Goal: Information Seeking & Learning: Check status

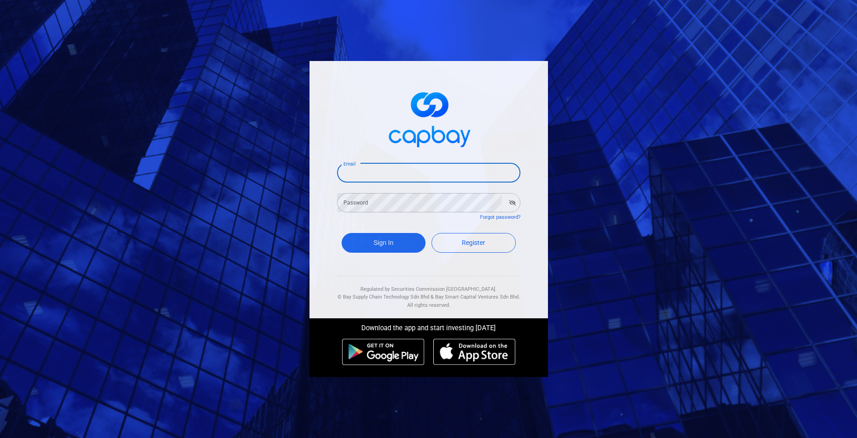
click at [415, 177] on input "Email" at bounding box center [428, 172] width 183 height 19
type input "[EMAIL_ADDRESS][DOMAIN_NAME]"
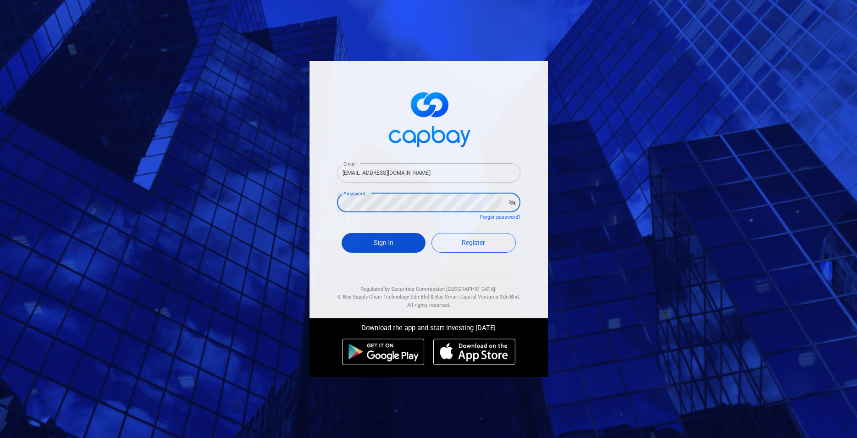
click at [400, 249] on button "Sign In" at bounding box center [384, 243] width 84 height 20
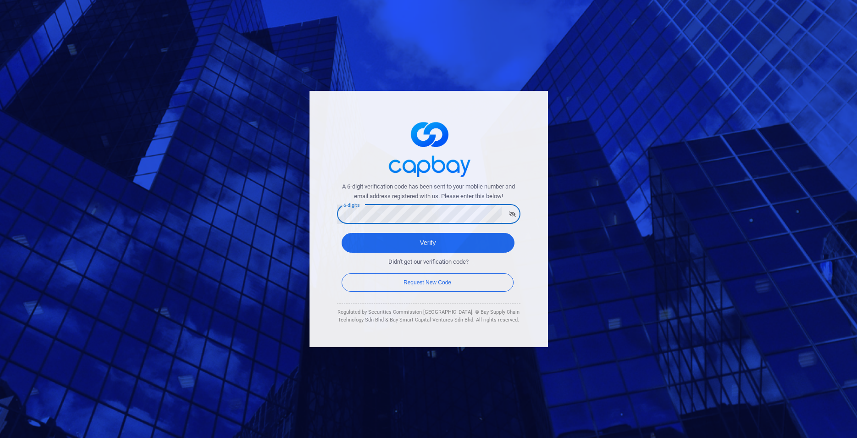
click at [342, 233] on button "Verify" at bounding box center [428, 243] width 173 height 20
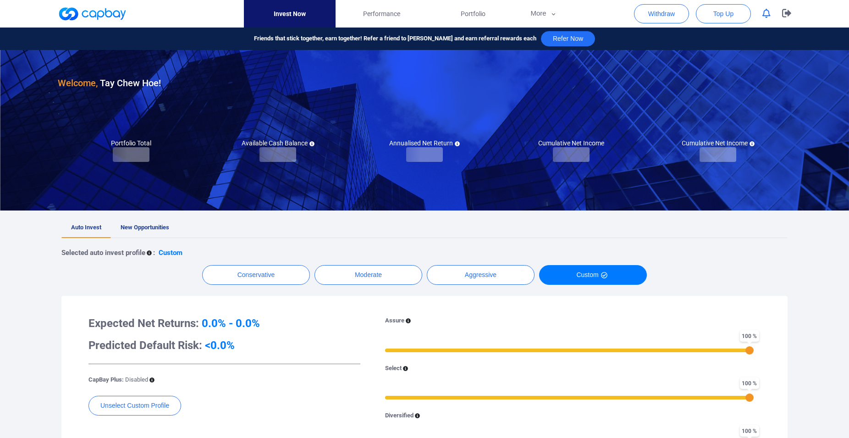
checkbox input "true"
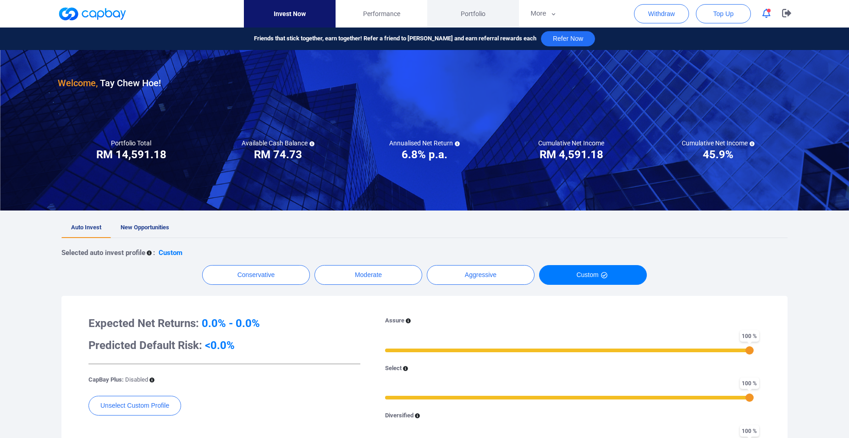
click at [466, 16] on span "Portfolio" at bounding box center [473, 14] width 25 height 10
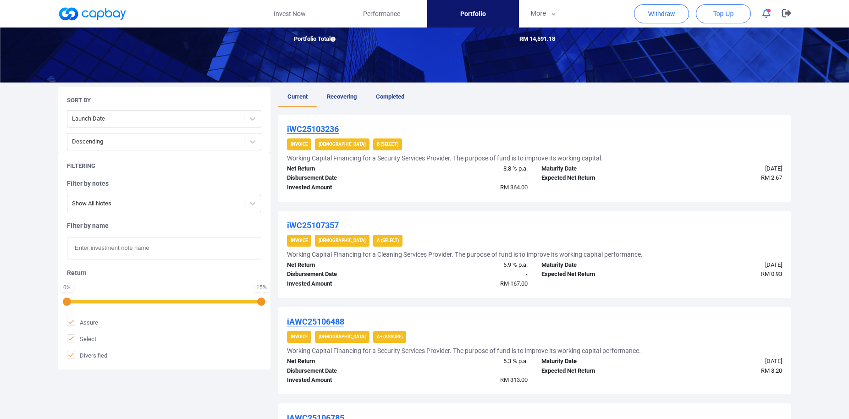
scroll to position [433, 0]
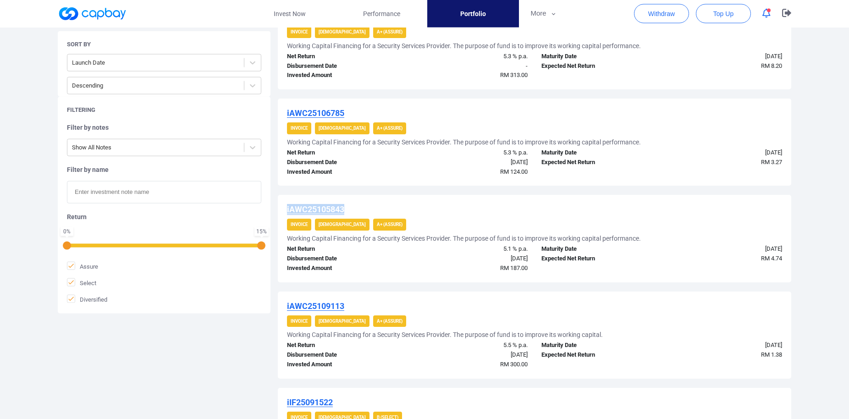
click at [336, 211] on u "iAWC25105843" at bounding box center [315, 209] width 57 height 10
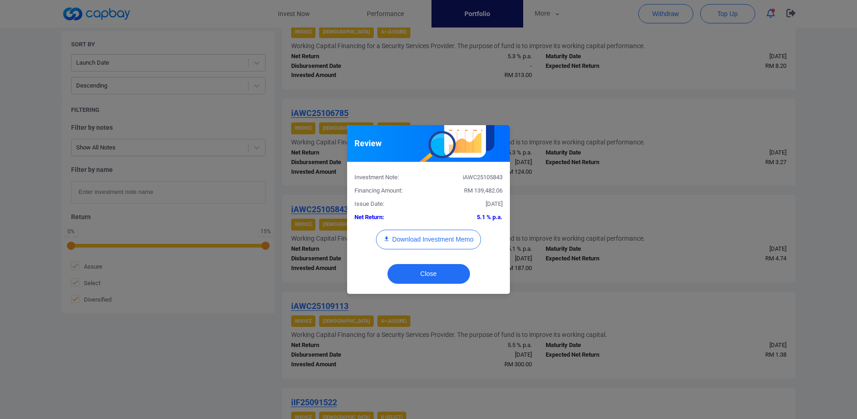
click at [472, 177] on div "iAWC25105843" at bounding box center [469, 178] width 81 height 10
click at [473, 176] on div "iAWC25105843" at bounding box center [469, 178] width 81 height 10
copy div "iAWC25105843"
click at [431, 239] on button "Download Investment Memo" at bounding box center [428, 240] width 105 height 20
click at [429, 91] on div "Review Investment Note: iAWC25105843 Financing Amount: RM 139,482.06 Issue Date…" at bounding box center [428, 209] width 857 height 419
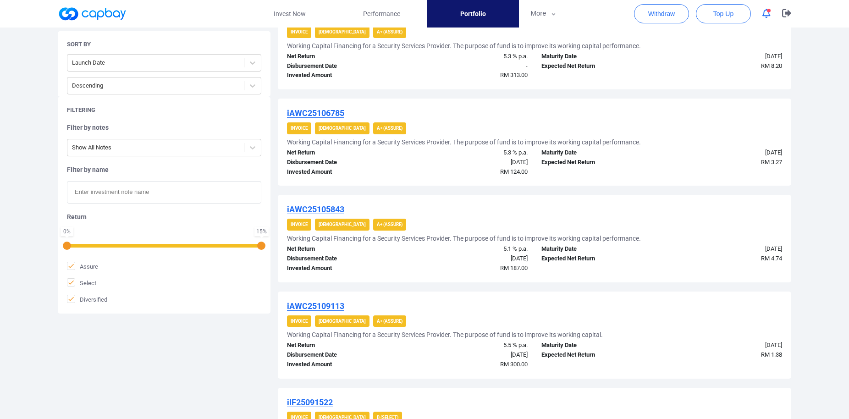
click at [157, 367] on div "Sort By Launch Date Descending Filtering Filter by notes Show All Notes Filter …" at bounding box center [424, 285] width 747 height 1006
click at [313, 111] on u "iAWC25106785" at bounding box center [315, 113] width 57 height 10
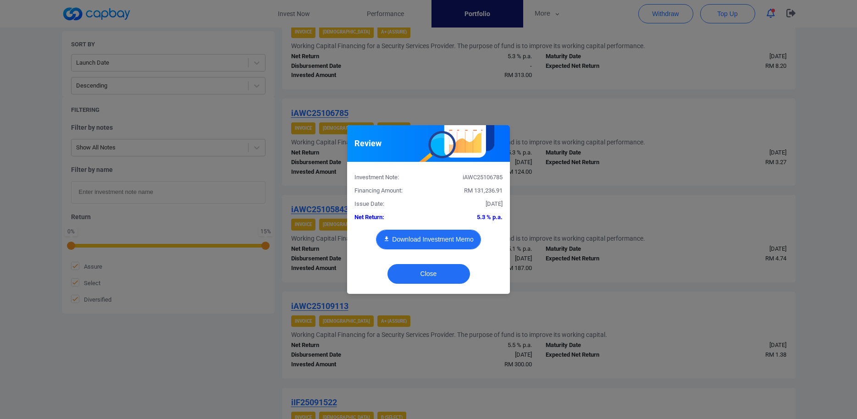
click at [430, 246] on button "Download Investment Memo" at bounding box center [428, 240] width 105 height 20
click at [461, 79] on div "Review Investment Note: iAWC25106785 Financing Amount: RM 131,236.91 Issue Date…" at bounding box center [428, 209] width 857 height 419
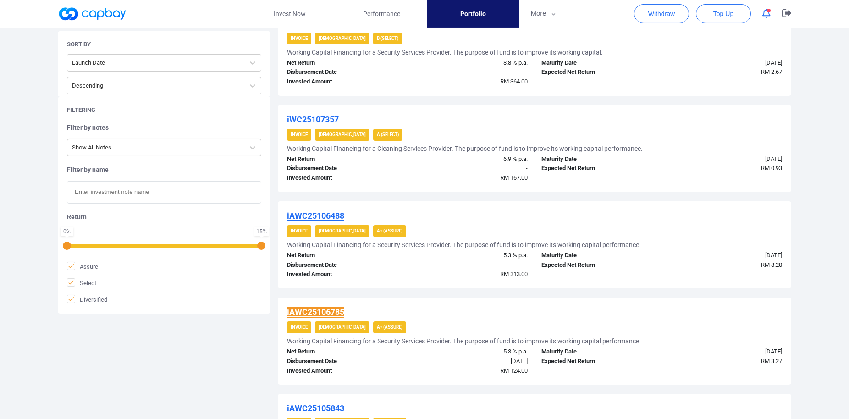
scroll to position [199, 0]
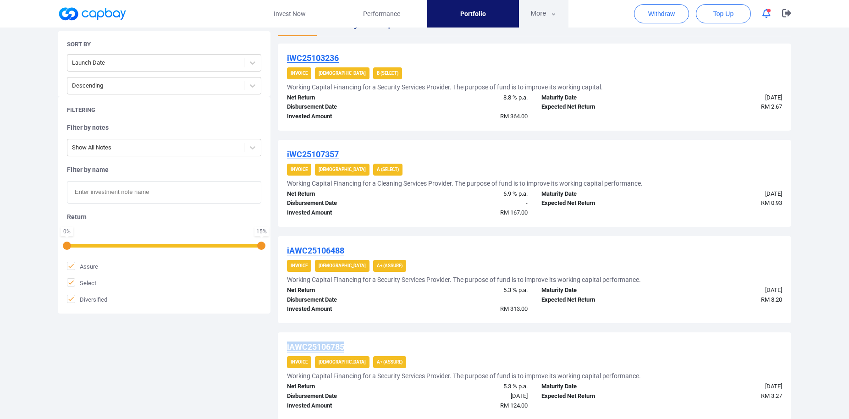
click at [540, 15] on button "More" at bounding box center [543, 14] width 49 height 28
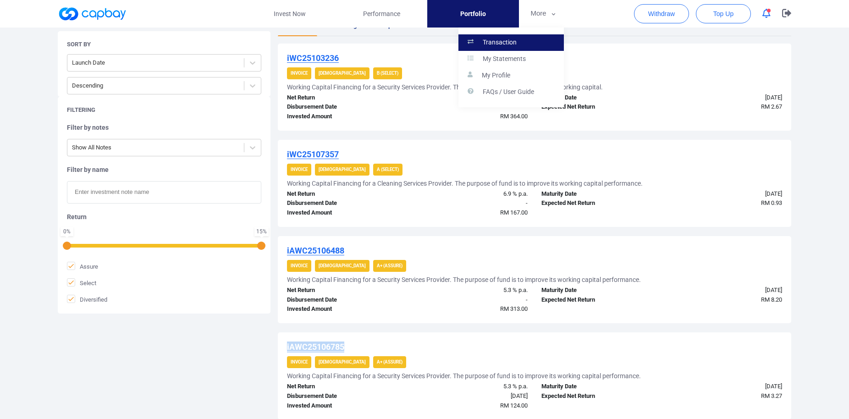
click at [535, 39] on link "Transaction" at bounding box center [511, 42] width 105 height 17
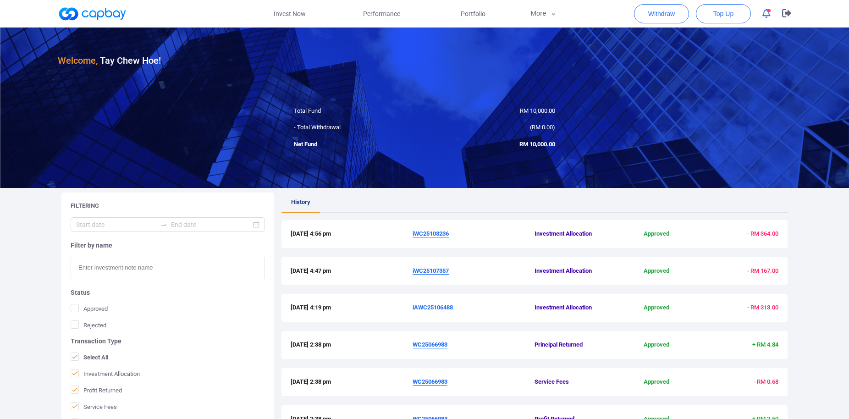
scroll to position [234, 0]
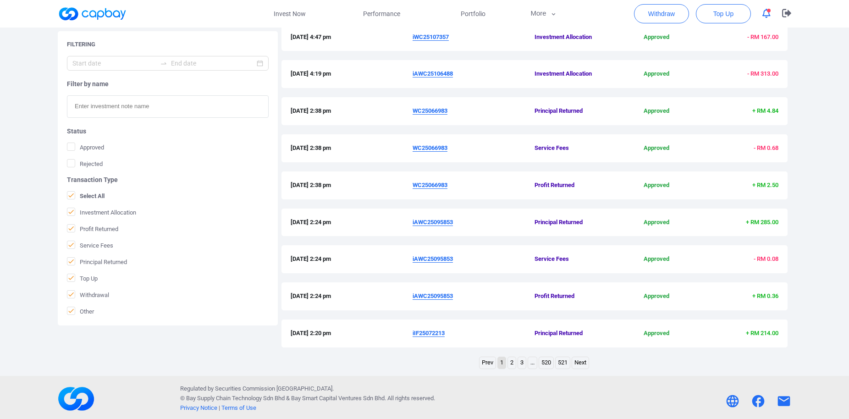
click at [509, 362] on link "2" at bounding box center [512, 362] width 8 height 11
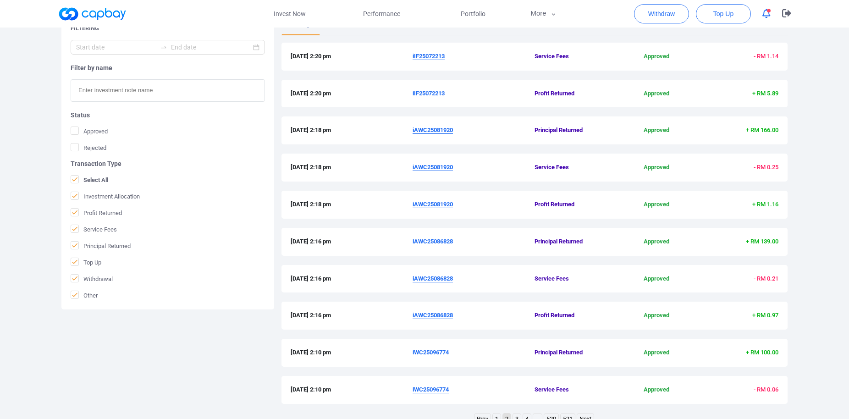
scroll to position [237, 0]
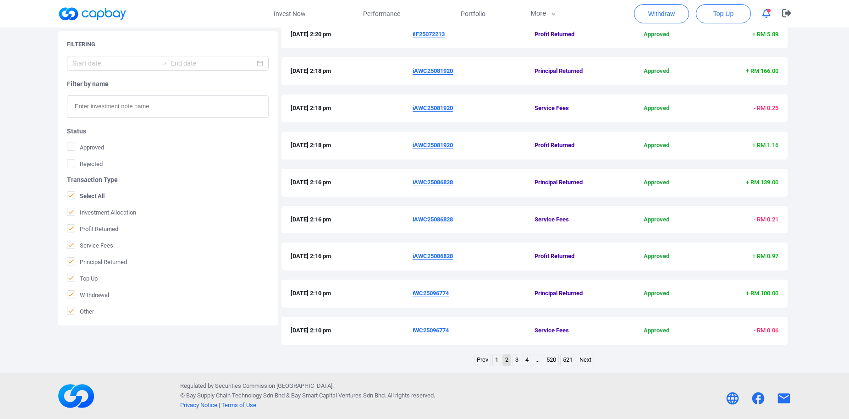
click at [514, 358] on link "3" at bounding box center [517, 359] width 8 height 11
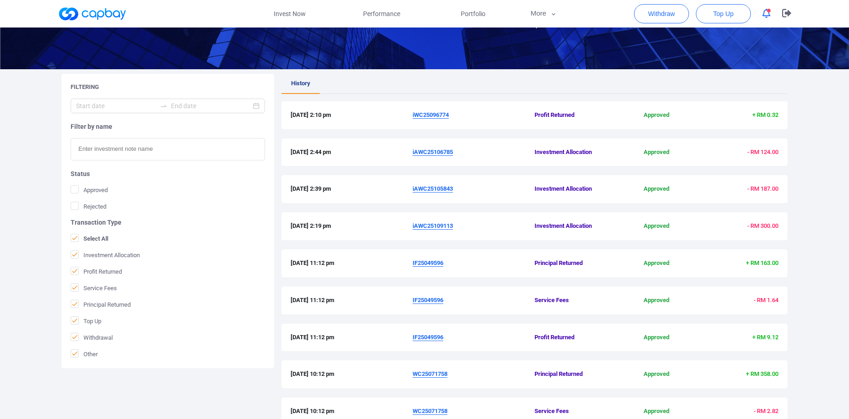
click at [438, 113] on u "iWC25096774" at bounding box center [431, 114] width 36 height 7
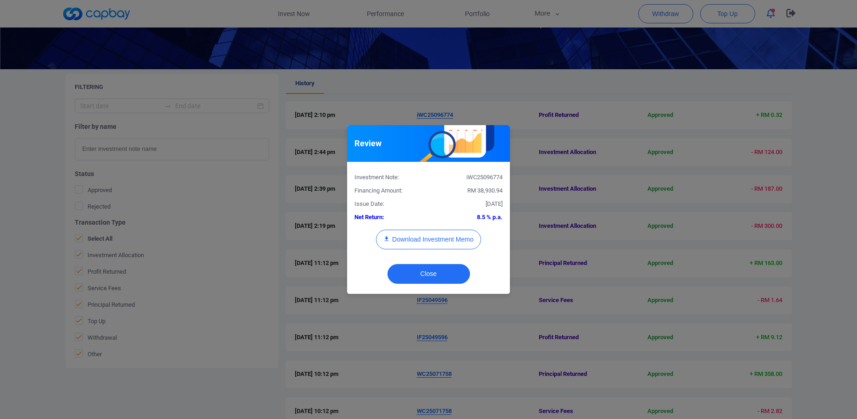
click at [488, 181] on div "iWC25096774" at bounding box center [469, 178] width 81 height 10
copy div "iWC25096774"
click at [24, 218] on div "Review Investment Note: iWC25096774 Financing Amount: RM 38,930.94 Issue Date: …" at bounding box center [428, 209] width 857 height 419
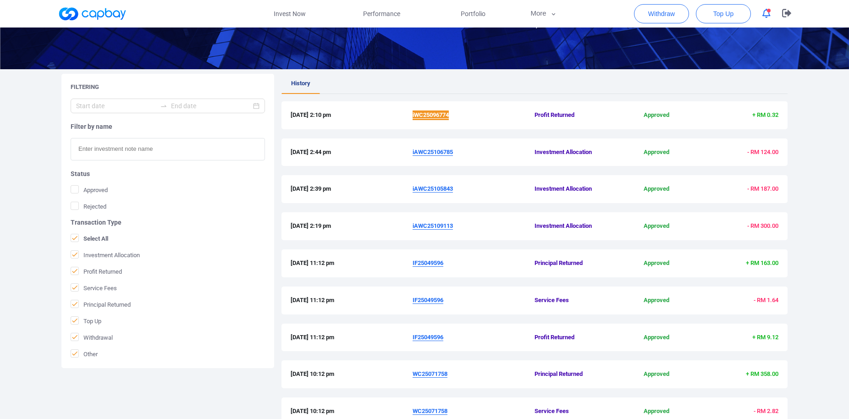
scroll to position [237, 0]
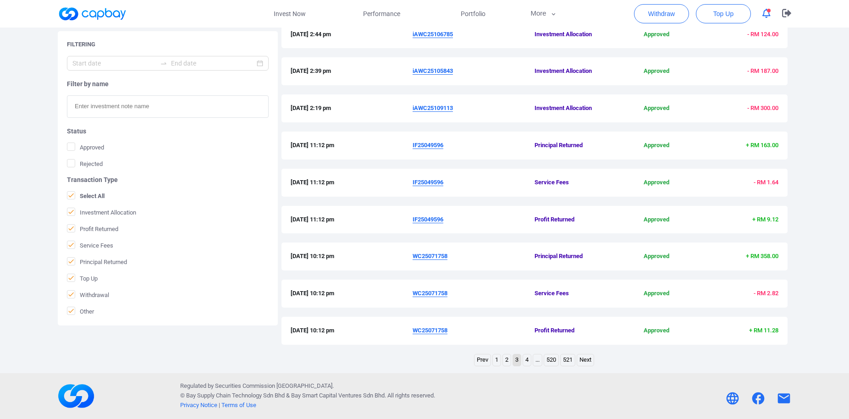
click at [513, 360] on link "3" at bounding box center [517, 359] width 8 height 11
click at [503, 360] on link "2" at bounding box center [507, 359] width 8 height 11
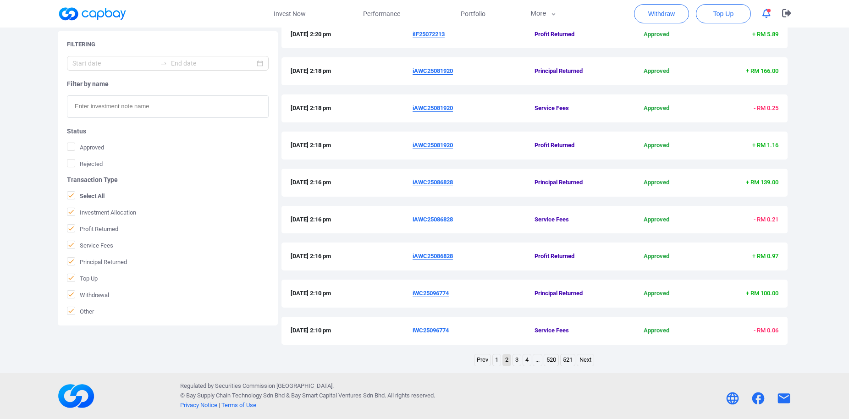
click at [431, 181] on u "iAWC25086828" at bounding box center [433, 182] width 40 height 7
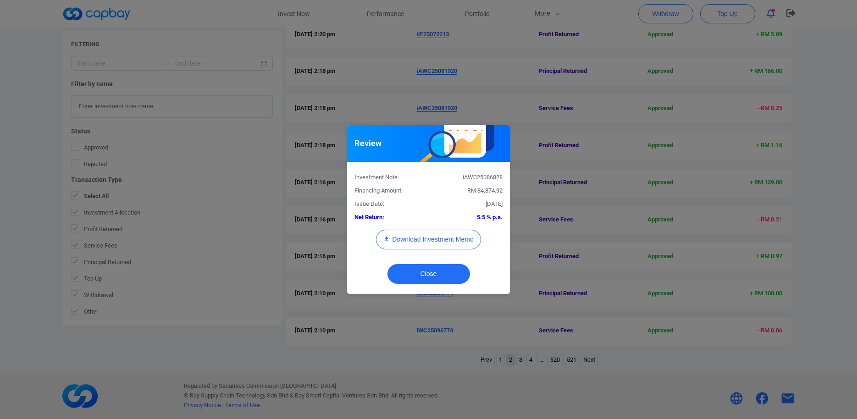
click at [483, 180] on div "iAWC25086828" at bounding box center [469, 178] width 81 height 10
copy div "iAWC25086828"
click at [35, 209] on div "Review Investment Note: iAWC25086828 Financing Amount: RM 84,874.92 Issue Date:…" at bounding box center [428, 209] width 857 height 419
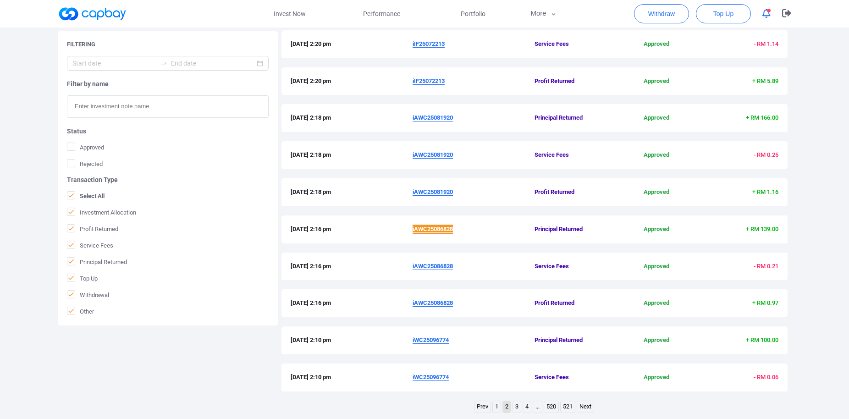
scroll to position [143, 0]
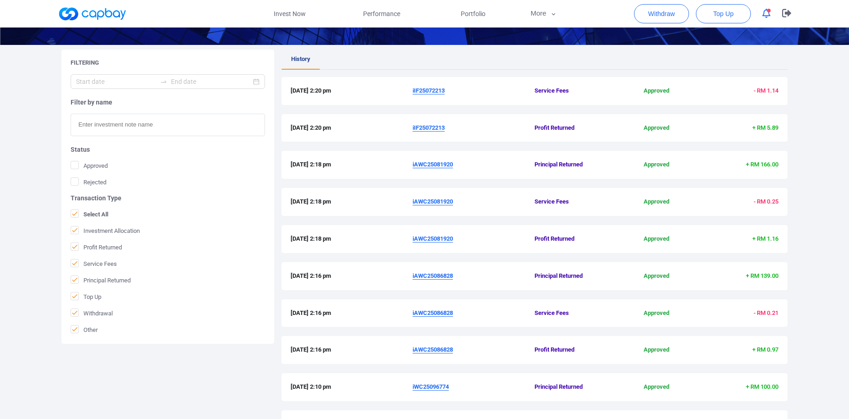
click at [419, 165] on u "iAWC25081920" at bounding box center [433, 164] width 40 height 7
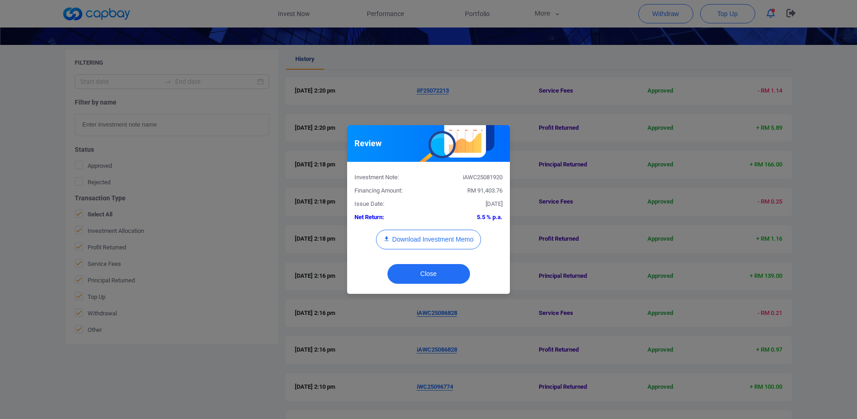
click at [482, 181] on div "iAWC25081920" at bounding box center [469, 178] width 81 height 10
copy div "iAWC25081920"
click at [211, 241] on div "Review Investment Note: iAWC25081920 Financing Amount: RM 91,403.76 Issue Date:…" at bounding box center [428, 209] width 857 height 419
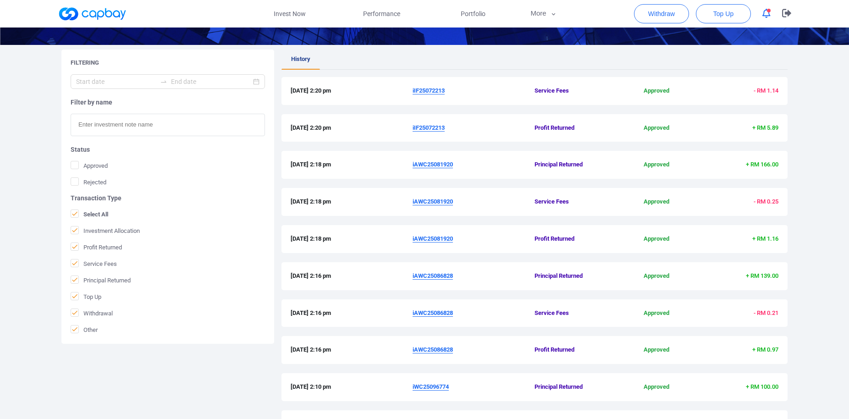
click at [433, 127] on u "iIF25072213" at bounding box center [429, 127] width 32 height 7
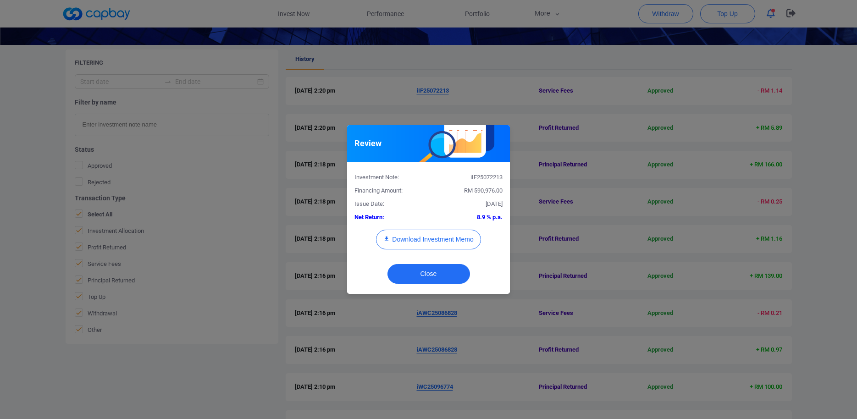
click at [492, 177] on div "iIF25072213" at bounding box center [469, 178] width 81 height 10
copy div "iIF25072213"
click at [191, 381] on div "Review Investment Note: iIF25072213 Financing Amount: RM 590,976.00 Issue Date:…" at bounding box center [428, 209] width 857 height 419
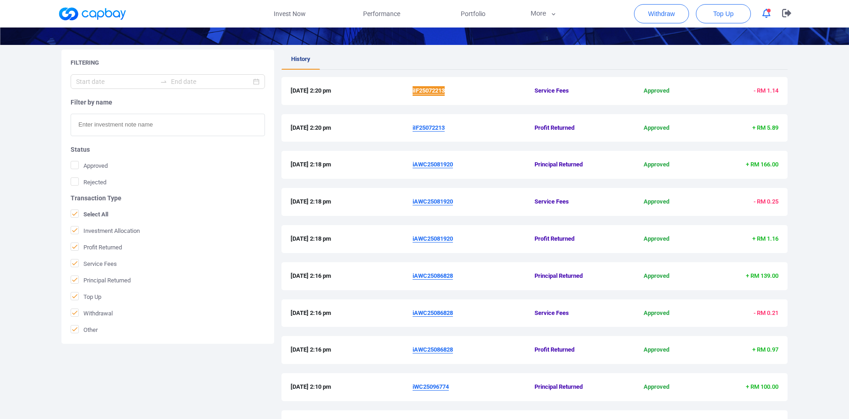
scroll to position [237, 0]
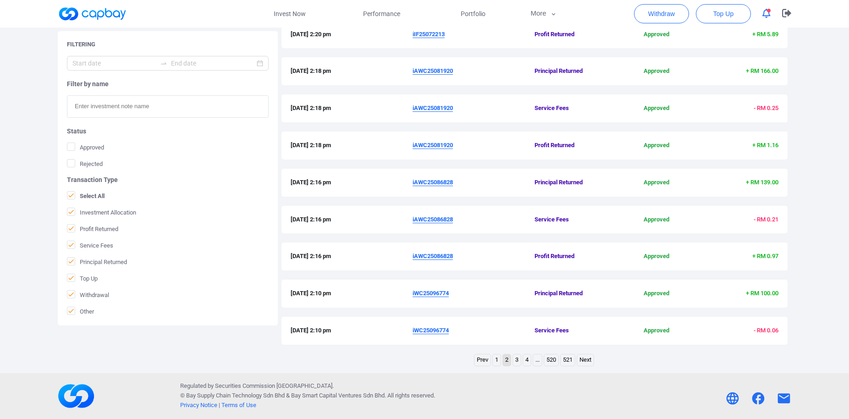
click at [495, 358] on link "1" at bounding box center [497, 359] width 8 height 11
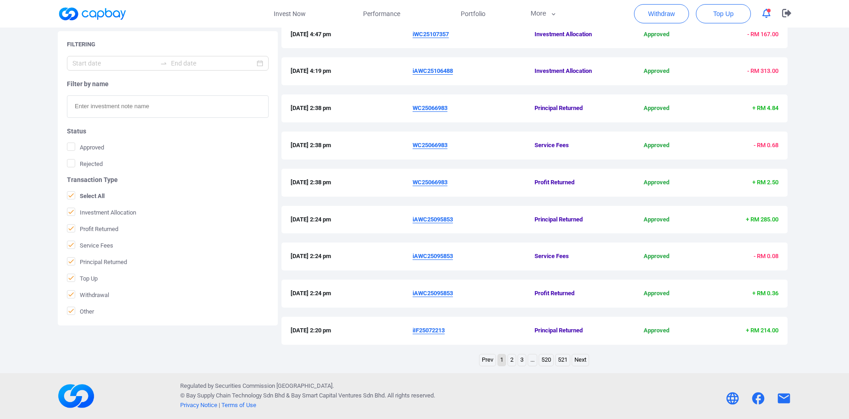
click at [439, 293] on u "iAWC25095853" at bounding box center [433, 293] width 40 height 7
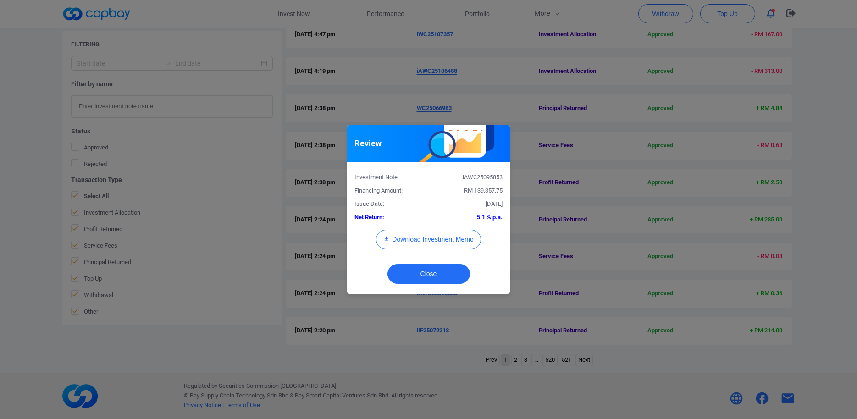
click at [486, 177] on div "iAWC25095853" at bounding box center [469, 178] width 81 height 10
copy div "iAWC25095853"
click at [245, 262] on div "Review Investment Note: iAWC25095853 Financing Amount: RM 139,357.75 Issue Date…" at bounding box center [428, 209] width 857 height 419
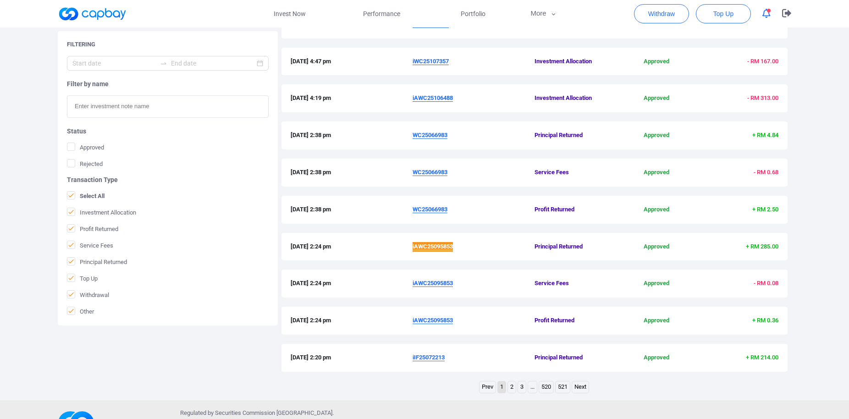
scroll to position [190, 0]
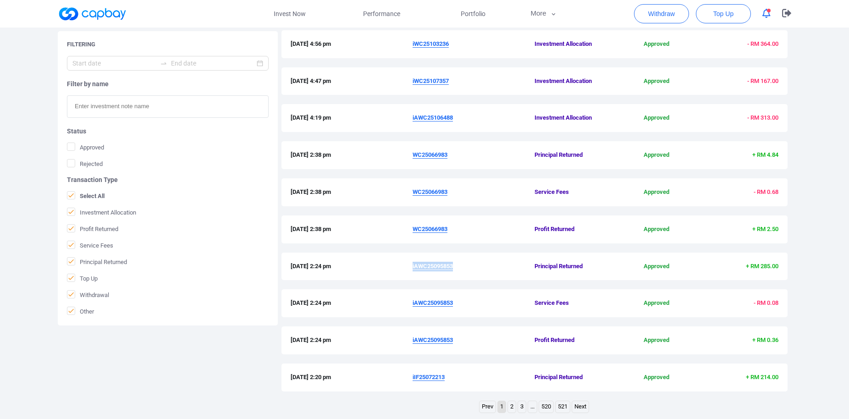
drag, startPoint x: 412, startPoint y: 159, endPoint x: 450, endPoint y: 154, distance: 38.4
click at [450, 154] on div "[DATE] 2:38 pm WC25066983 Principal Returned Approved + RM 4.84" at bounding box center [535, 155] width 488 height 10
copy div "WC25066983"
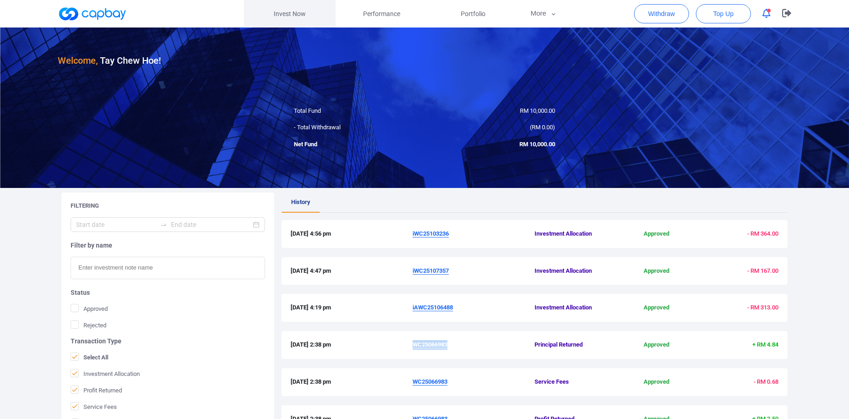
click at [300, 6] on link "Invest Now" at bounding box center [290, 14] width 92 height 28
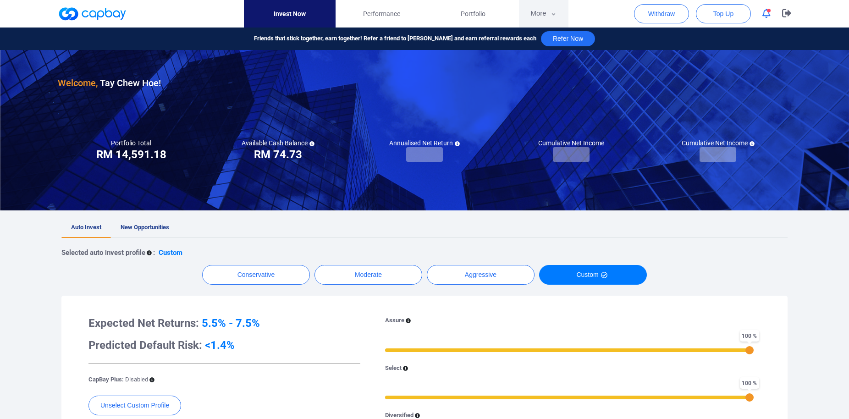
click at [552, 10] on button "More" at bounding box center [543, 14] width 49 height 28
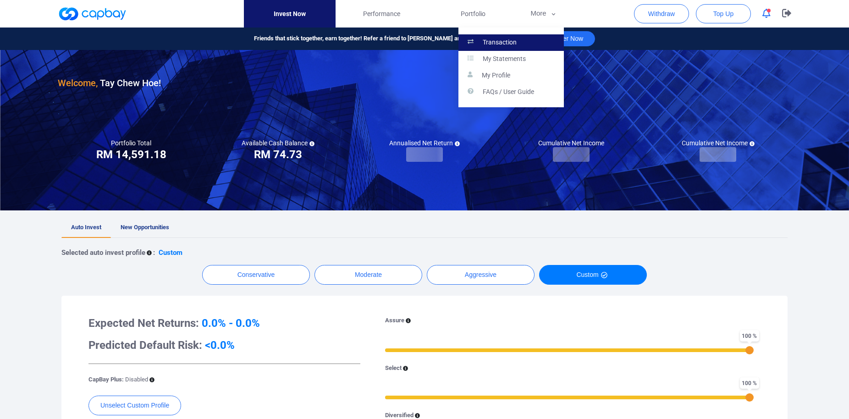
click at [525, 41] on link "Transaction" at bounding box center [511, 42] width 105 height 17
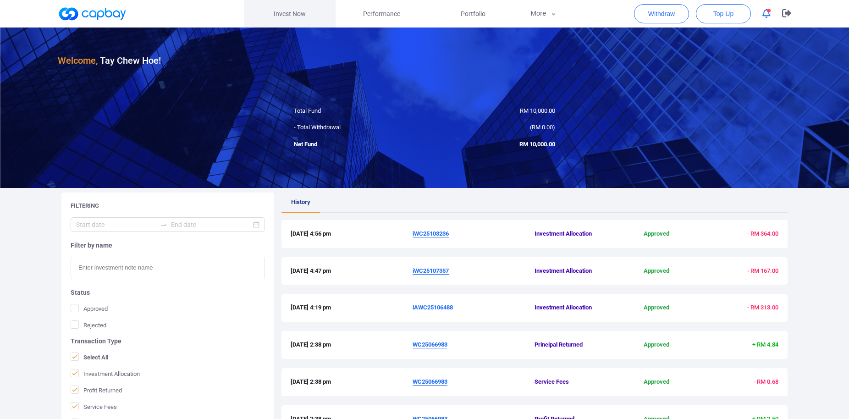
click at [303, 14] on link "Invest Now" at bounding box center [290, 14] width 92 height 28
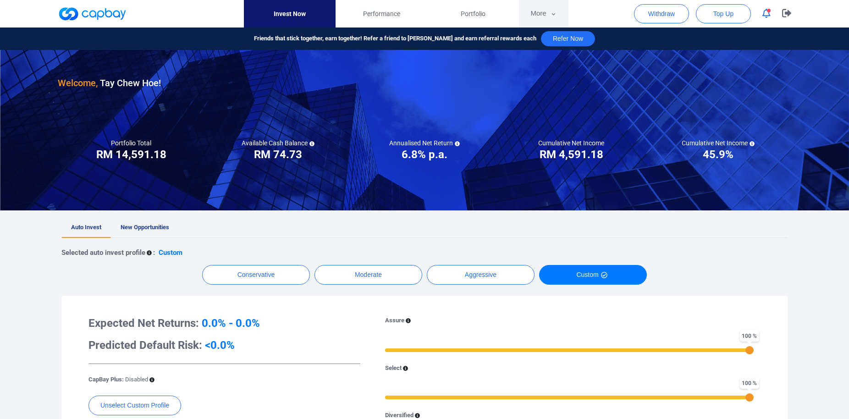
click at [542, 13] on button "More" at bounding box center [543, 14] width 49 height 28
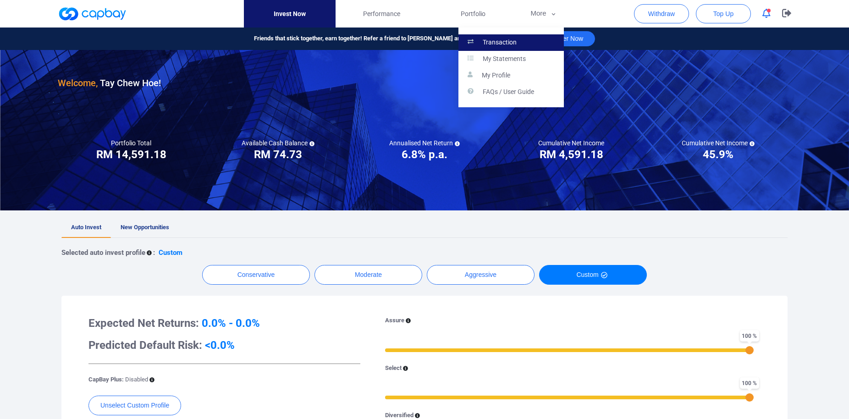
click at [512, 43] on p "Transaction" at bounding box center [500, 43] width 34 height 8
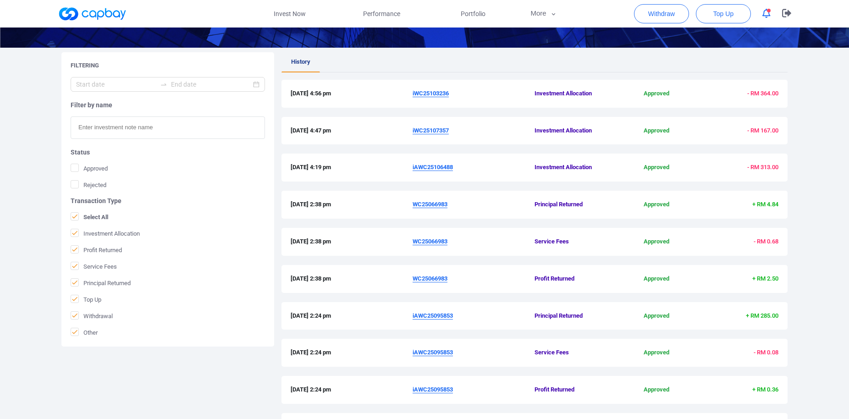
scroll to position [237, 0]
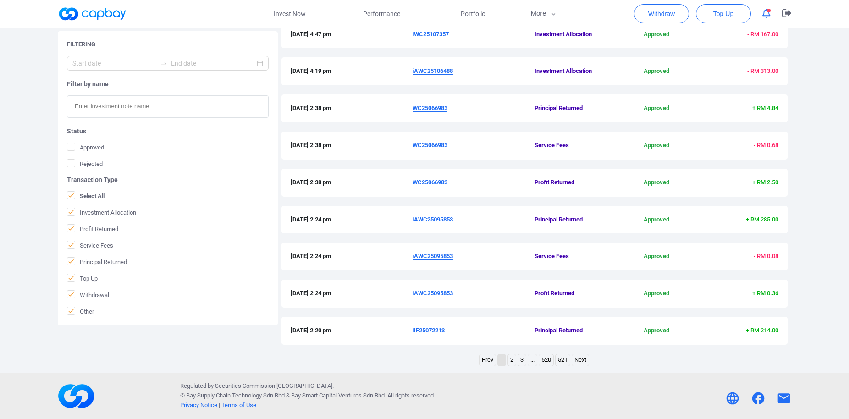
click at [511, 359] on link "2" at bounding box center [512, 359] width 8 height 11
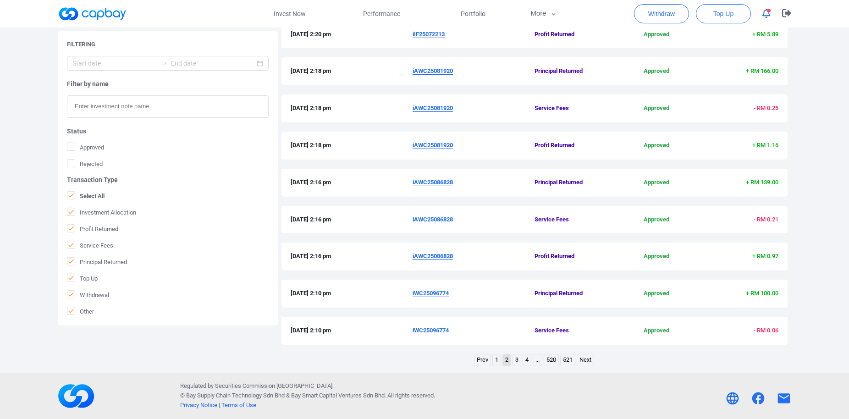
click at [495, 359] on link "1" at bounding box center [497, 359] width 8 height 11
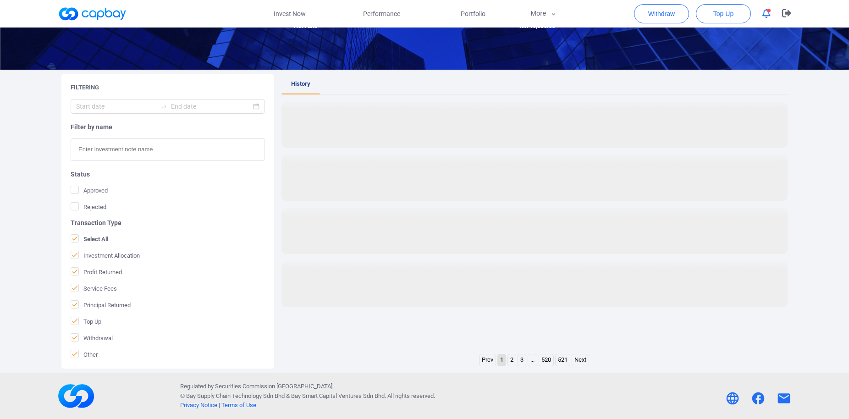
scroll to position [119, 0]
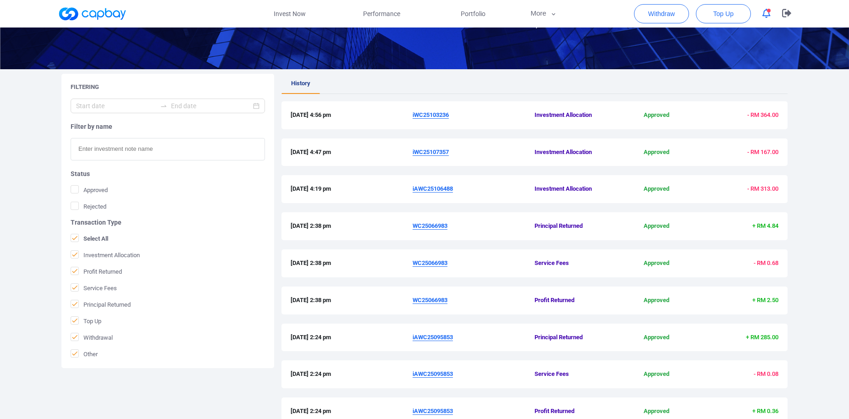
click at [431, 187] on u "iAWC25106488" at bounding box center [433, 188] width 40 height 7
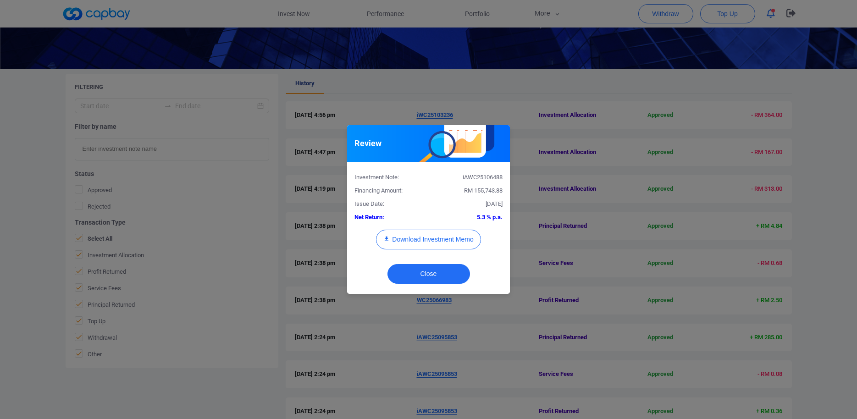
click at [486, 179] on div "iAWC25106488" at bounding box center [469, 178] width 81 height 10
copy div "iAWC25106488"
click at [427, 242] on button "Download Investment Memo" at bounding box center [428, 240] width 105 height 20
click at [281, 148] on div "Review Investment Note: iAWC25106488 Financing Amount: RM 155,743.88 Issue Date…" at bounding box center [428, 209] width 857 height 419
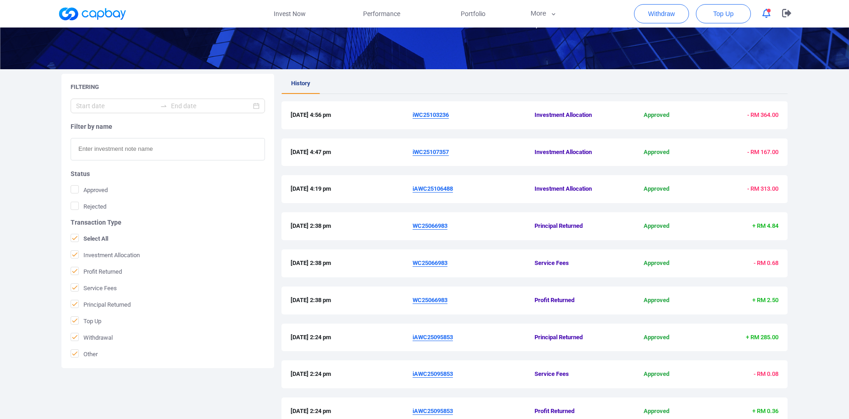
click at [427, 155] on u "iWC25107357" at bounding box center [431, 152] width 36 height 7
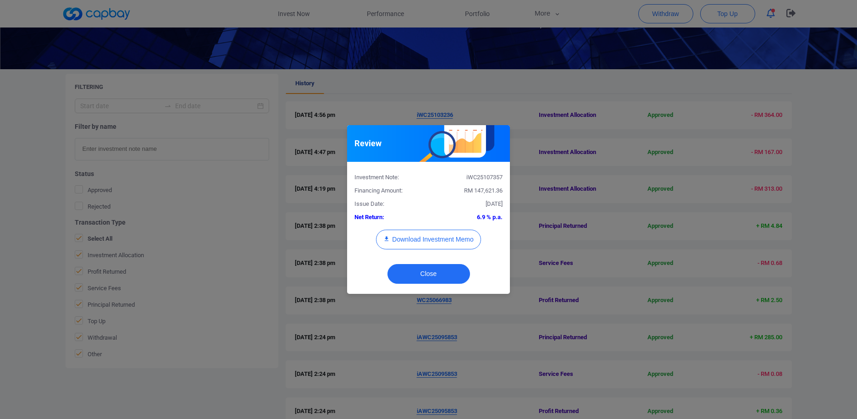
click at [485, 180] on div "iWC25107357" at bounding box center [469, 178] width 81 height 10
copy div "iWC25107357"
click at [442, 239] on button "Download Investment Memo" at bounding box center [428, 240] width 105 height 20
click at [558, 128] on div "Review Investment Note: iWC25107357 Financing Amount: RM 147,621.36 Issue Date:…" at bounding box center [428, 209] width 857 height 419
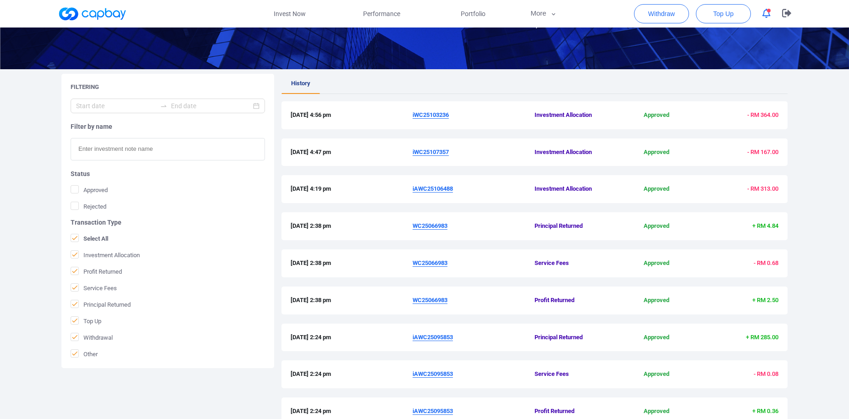
click at [429, 116] on u "iWC25103236" at bounding box center [431, 114] width 36 height 7
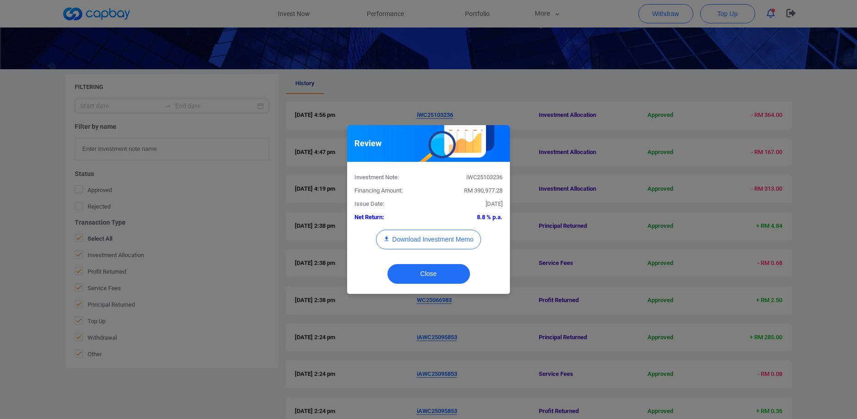
click at [486, 178] on div "iWC25103236" at bounding box center [469, 178] width 81 height 10
copy div "iWC25103236"
click at [435, 250] on div "Download Investment Memo" at bounding box center [429, 244] width 162 height 29
click at [435, 244] on button "Download Investment Memo" at bounding box center [428, 240] width 105 height 20
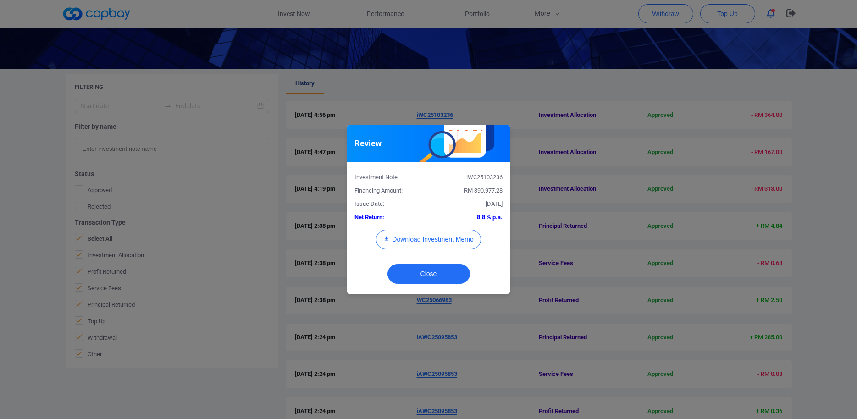
drag, startPoint x: 335, startPoint y: 96, endPoint x: 366, endPoint y: 77, distance: 35.8
click at [335, 95] on div "Review Investment Note: iWC25103236 Financing Amount: RM 390,977.28 Issue Date:…" at bounding box center [428, 209] width 857 height 419
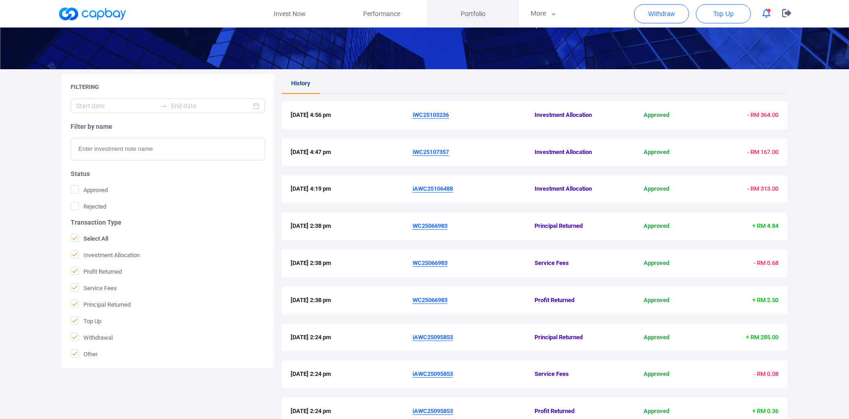
click at [481, 12] on span "Portfolio" at bounding box center [473, 14] width 25 height 10
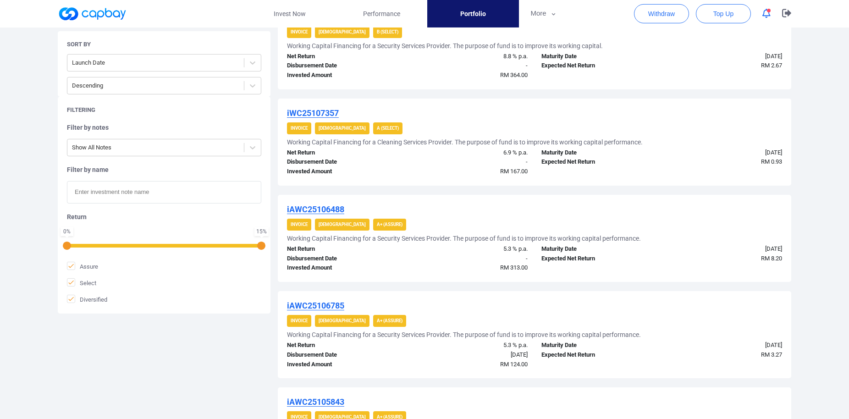
scroll to position [6, 0]
